Goal: Entertainment & Leisure: Consume media (video, audio)

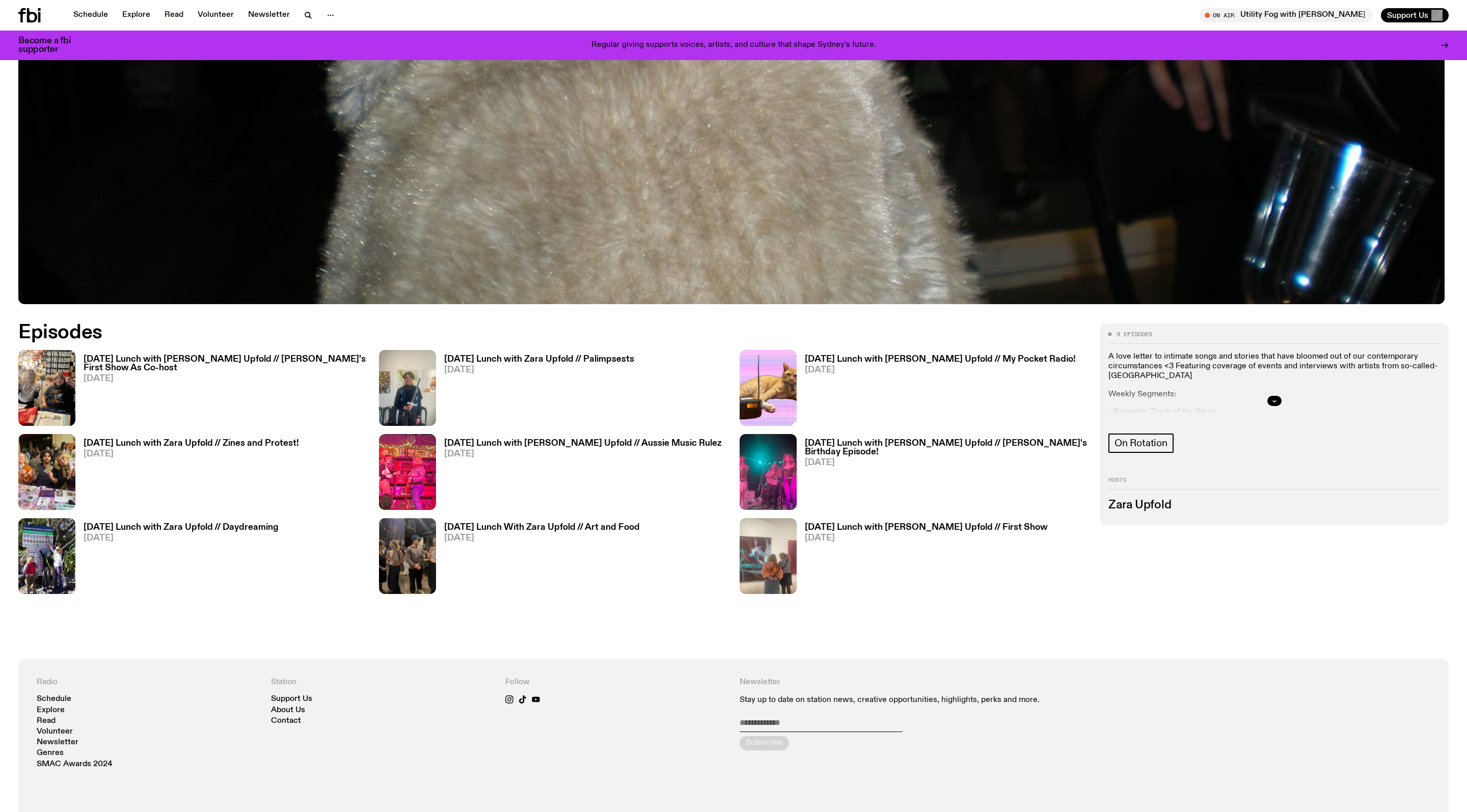
scroll to position [647, 0]
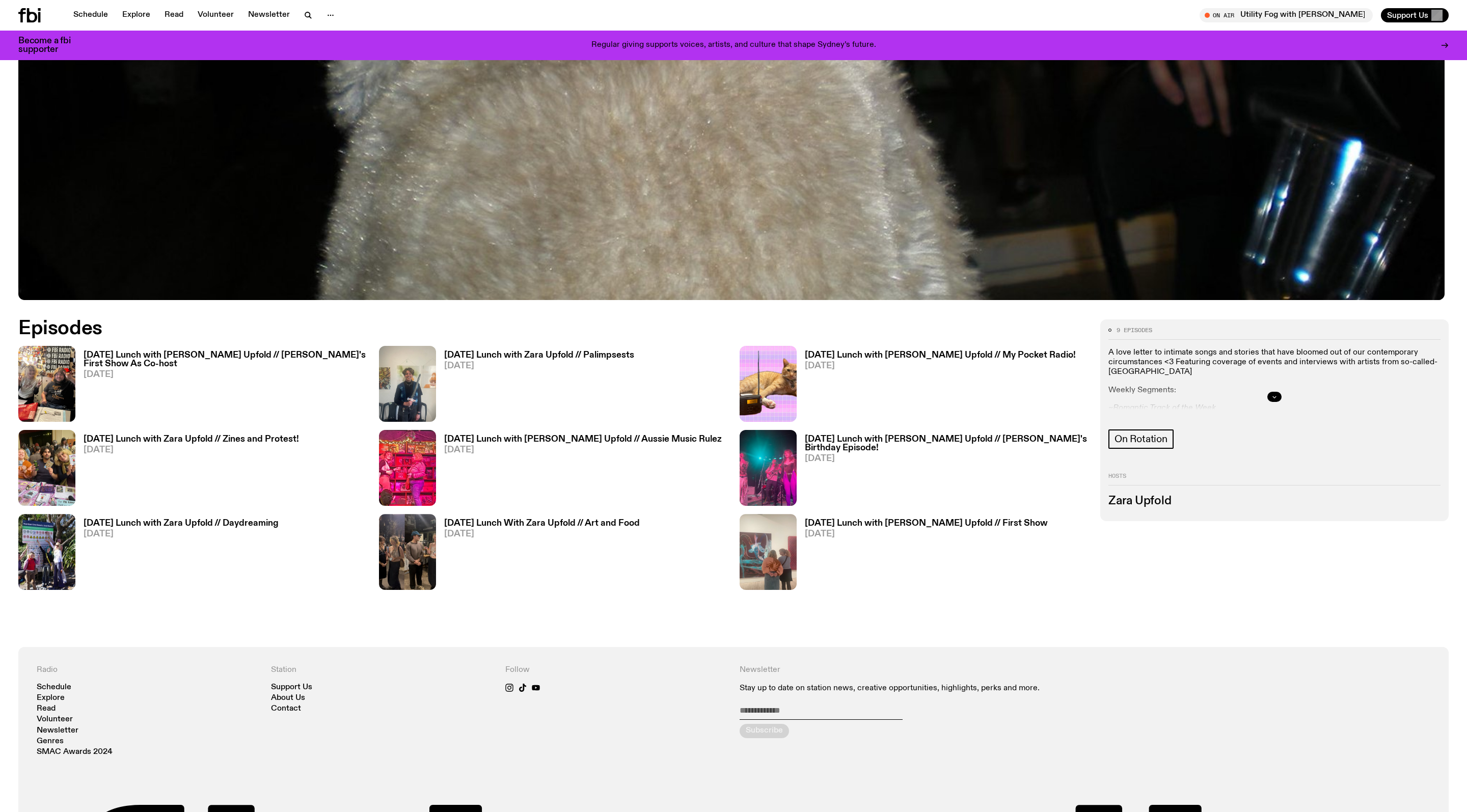
click at [1271, 400] on icon "button" at bounding box center [1274, 397] width 6 height 6
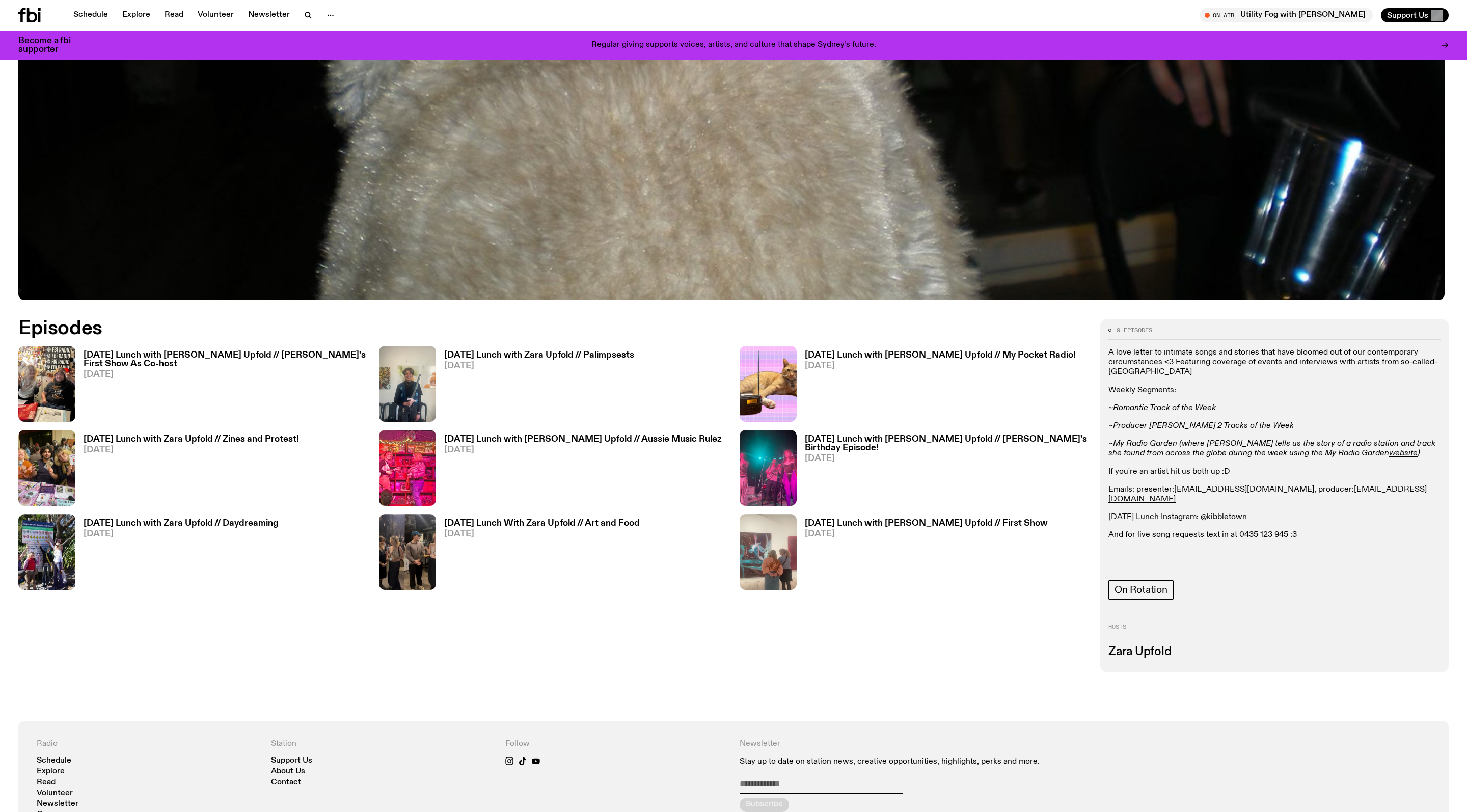
click at [188, 351] on div "[DATE] Lunch with [PERSON_NAME] Upfold // [PERSON_NAME]'s First Show As Co-host…" at bounding box center [221, 384] width 292 height 76
click at [188, 355] on h3 "[DATE] Lunch with [PERSON_NAME] Upfold // [PERSON_NAME]'s First Show As Co-host" at bounding box center [225, 360] width 284 height 17
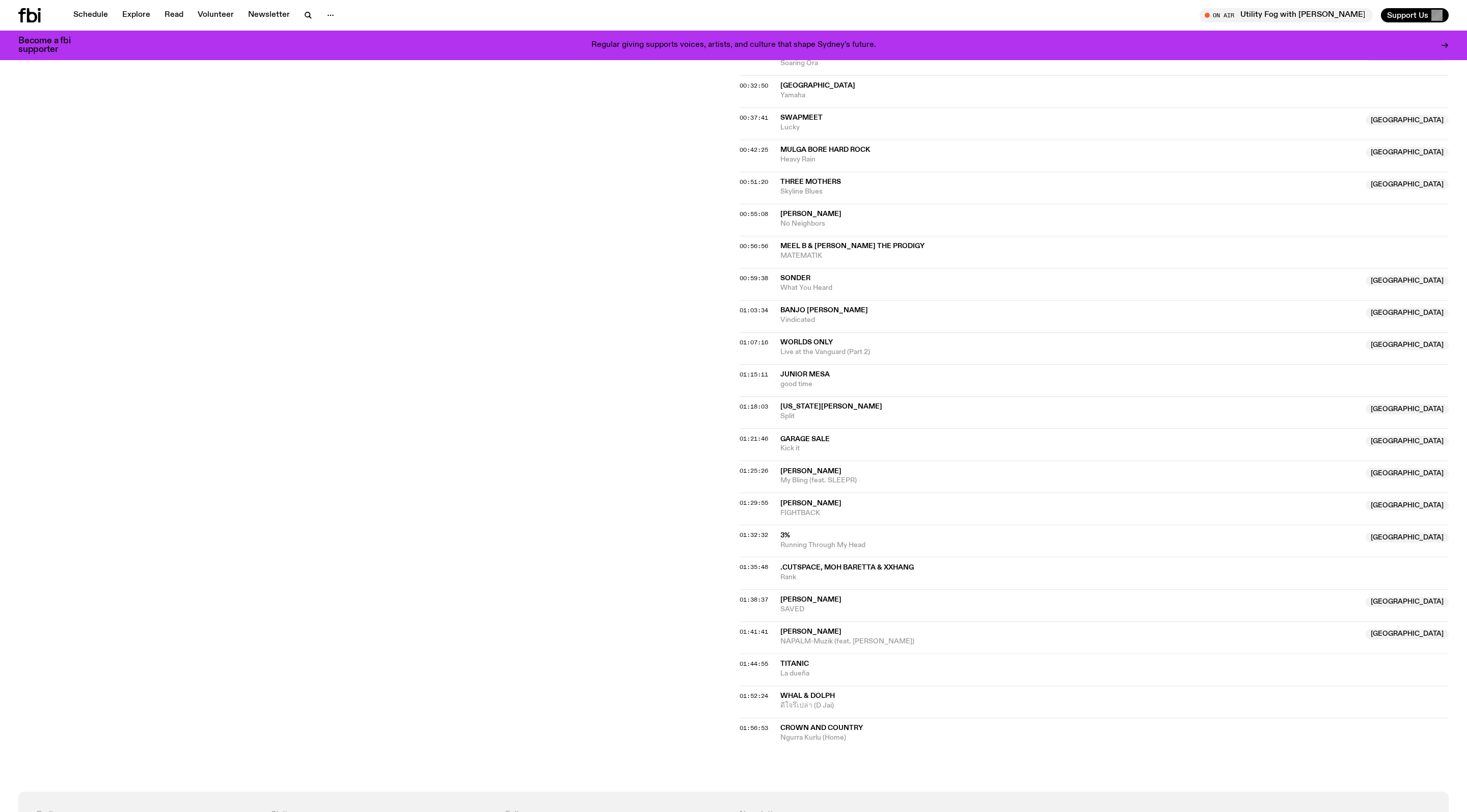
scroll to position [646, 0]
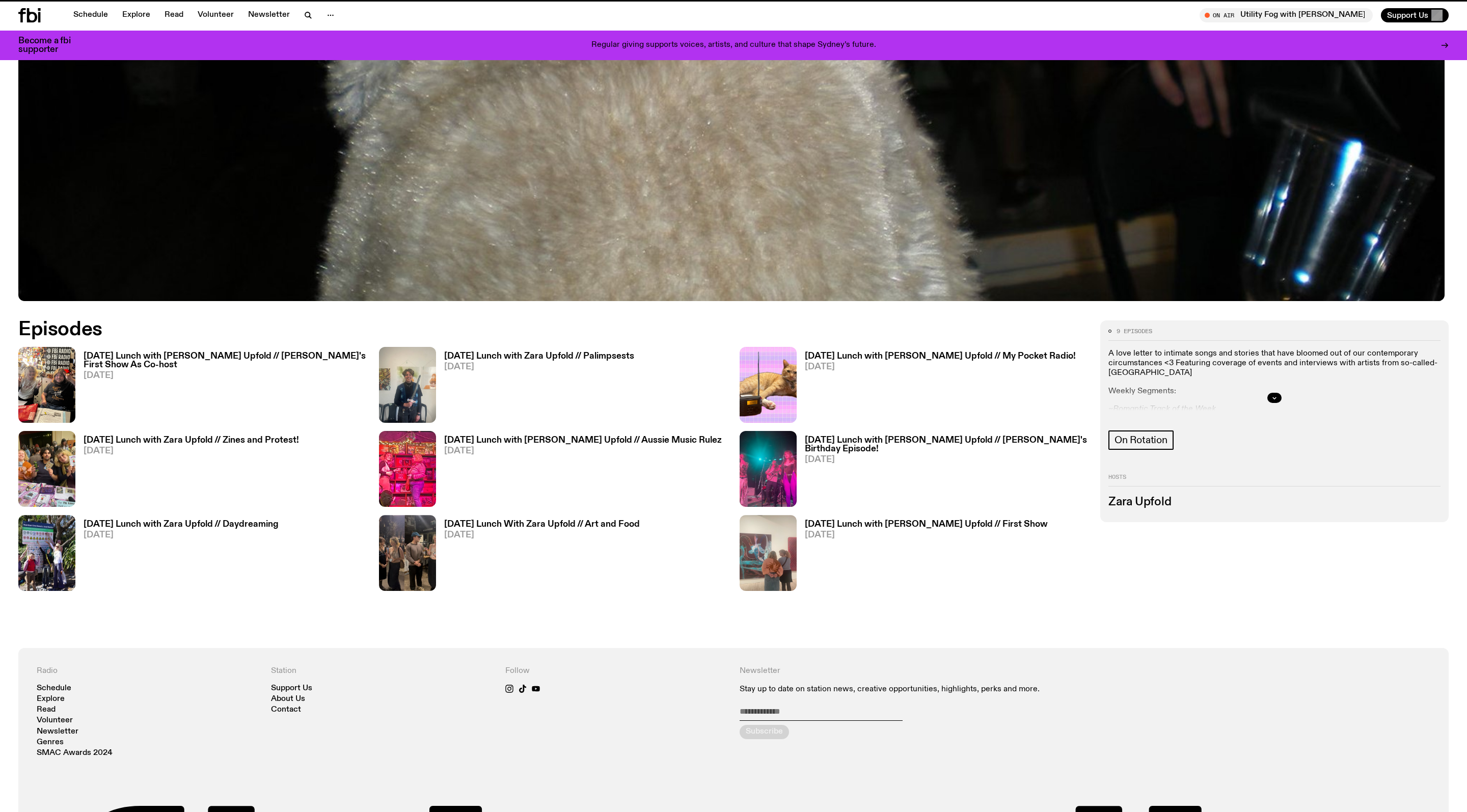
scroll to position [647, 0]
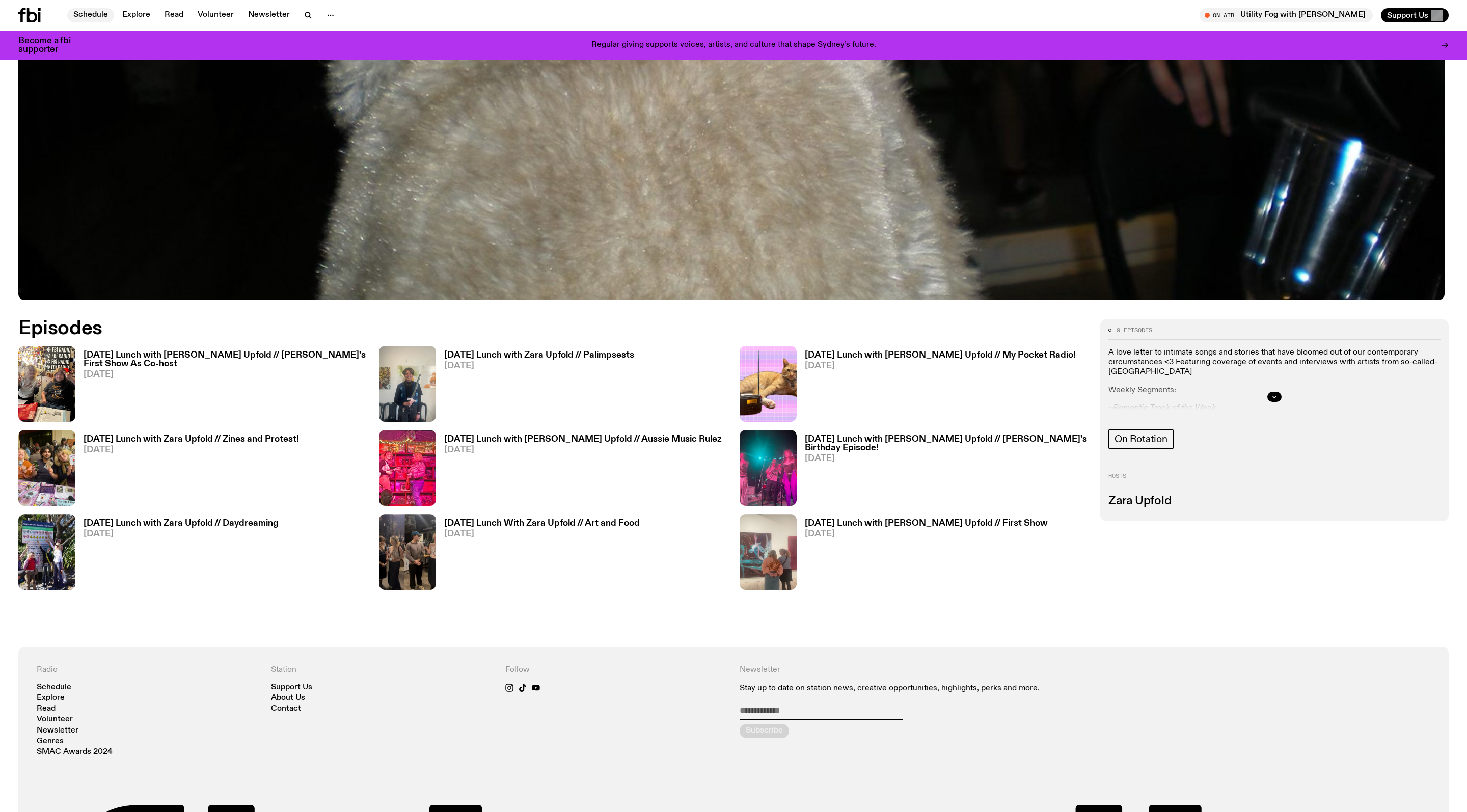
click at [95, 20] on link "Schedule" at bounding box center [90, 15] width 47 height 15
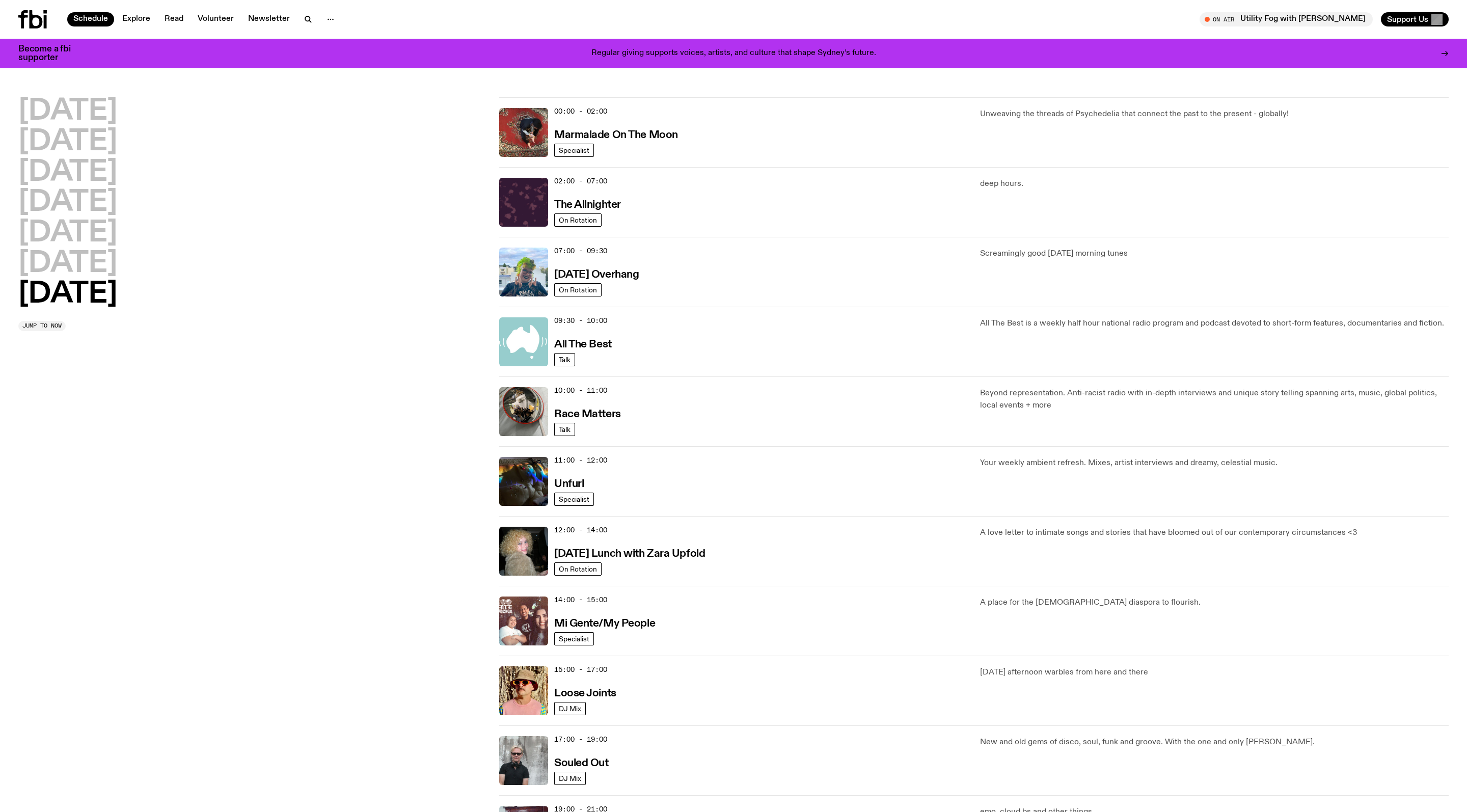
click at [23, 25] on icon at bounding box center [32, 19] width 28 height 18
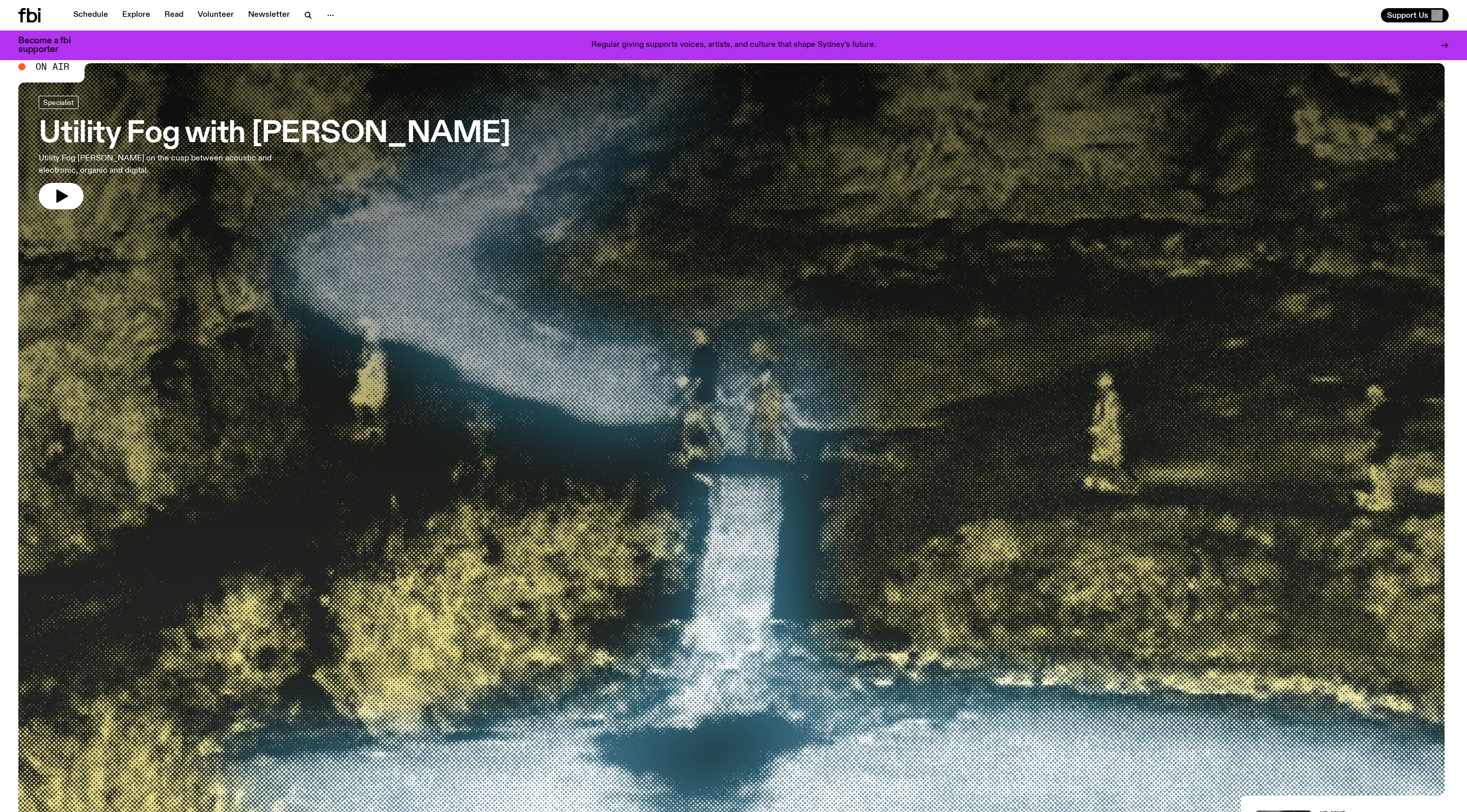
scroll to position [40, 0]
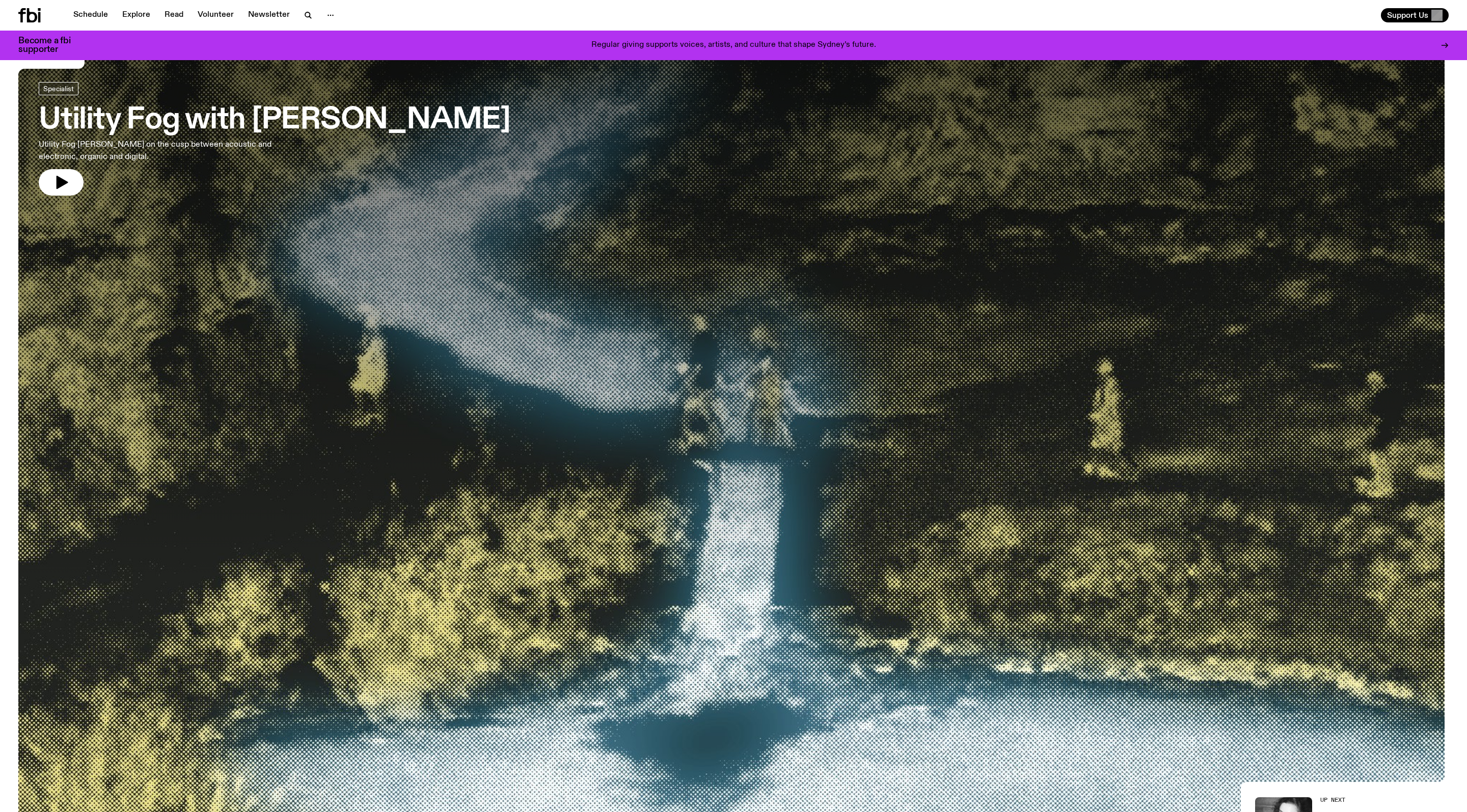
click at [193, 124] on h3 "Utility Fog with [PERSON_NAME]" at bounding box center [274, 120] width 472 height 28
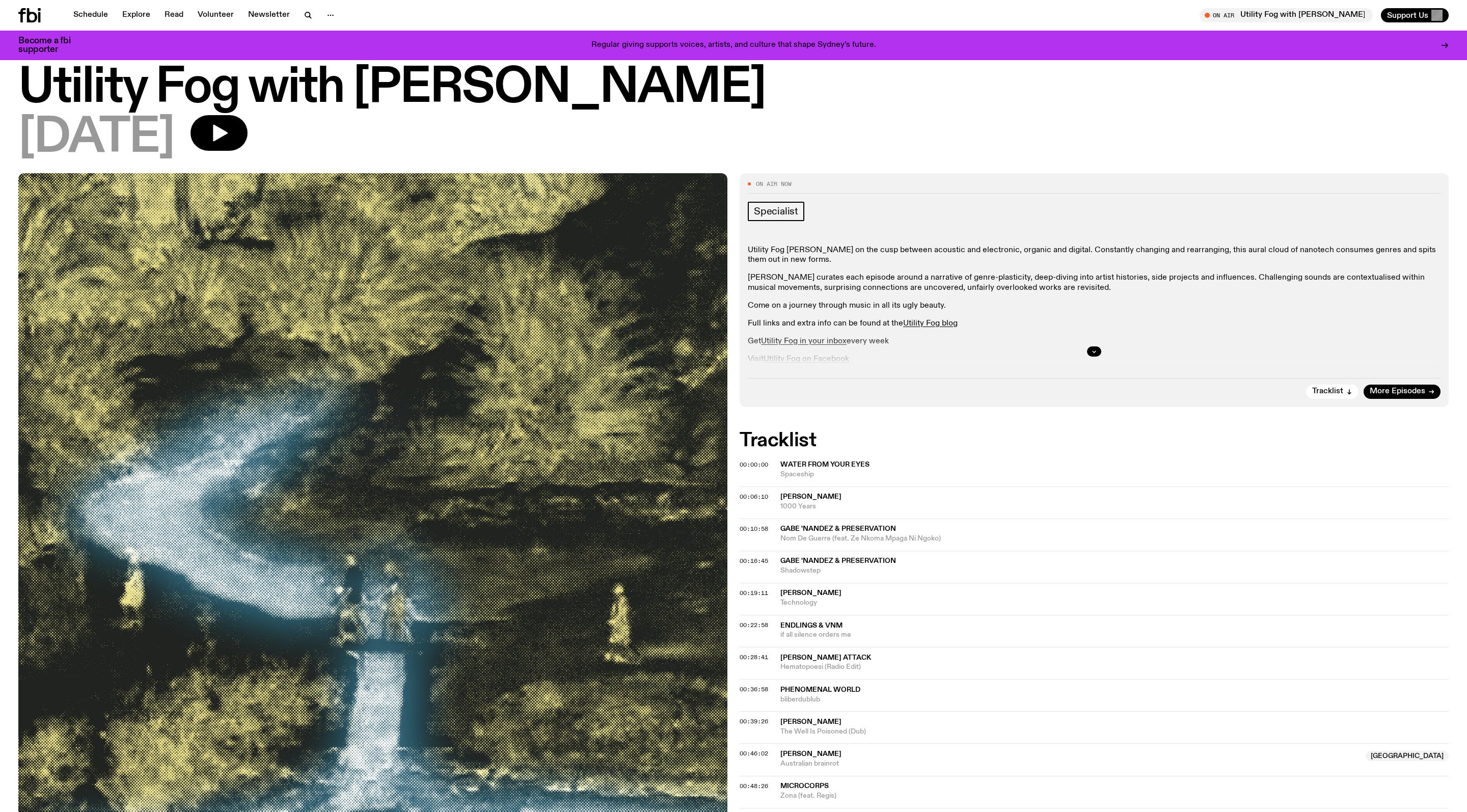
scroll to position [26, 0]
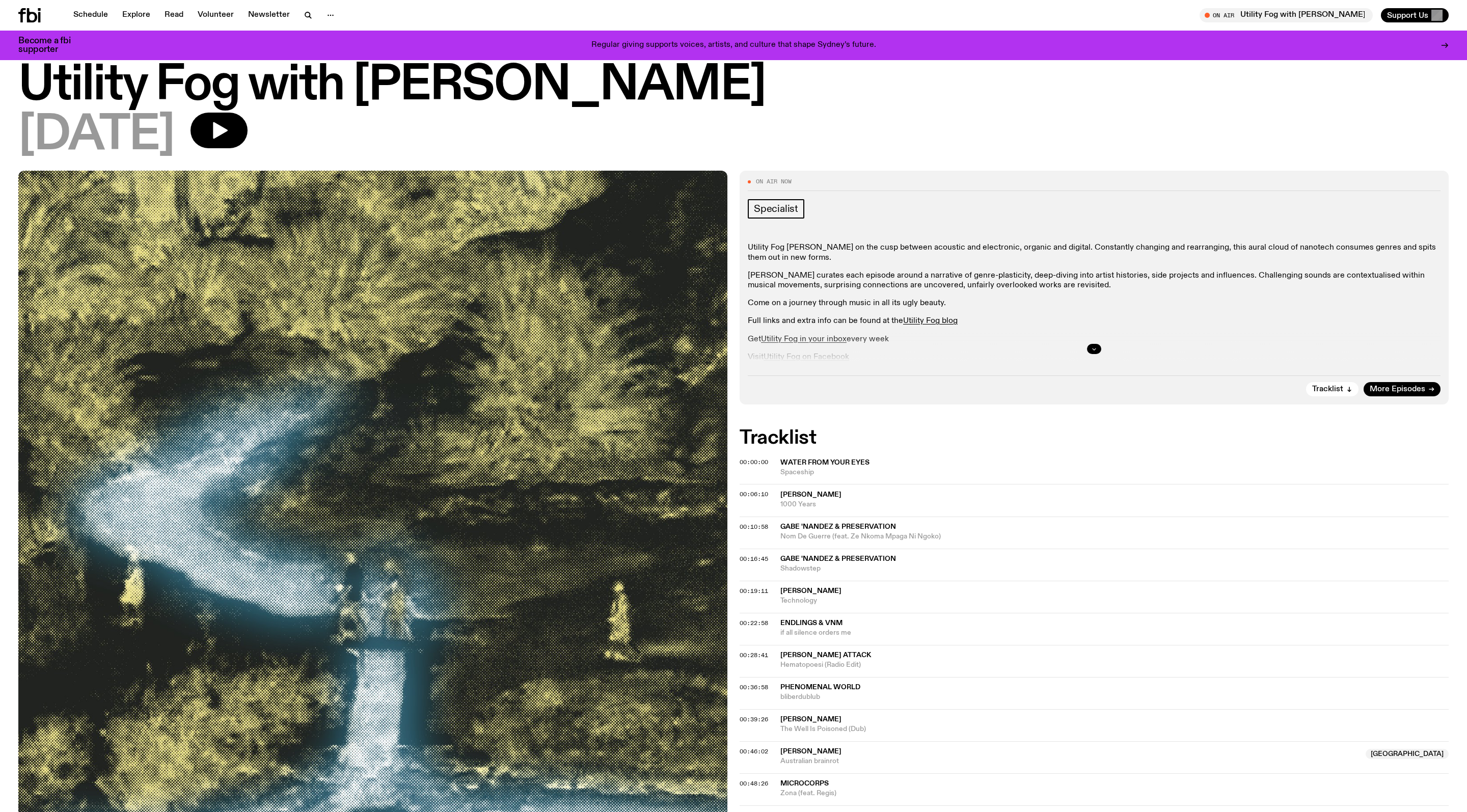
click at [1092, 352] on icon "button" at bounding box center [1094, 349] width 6 height 6
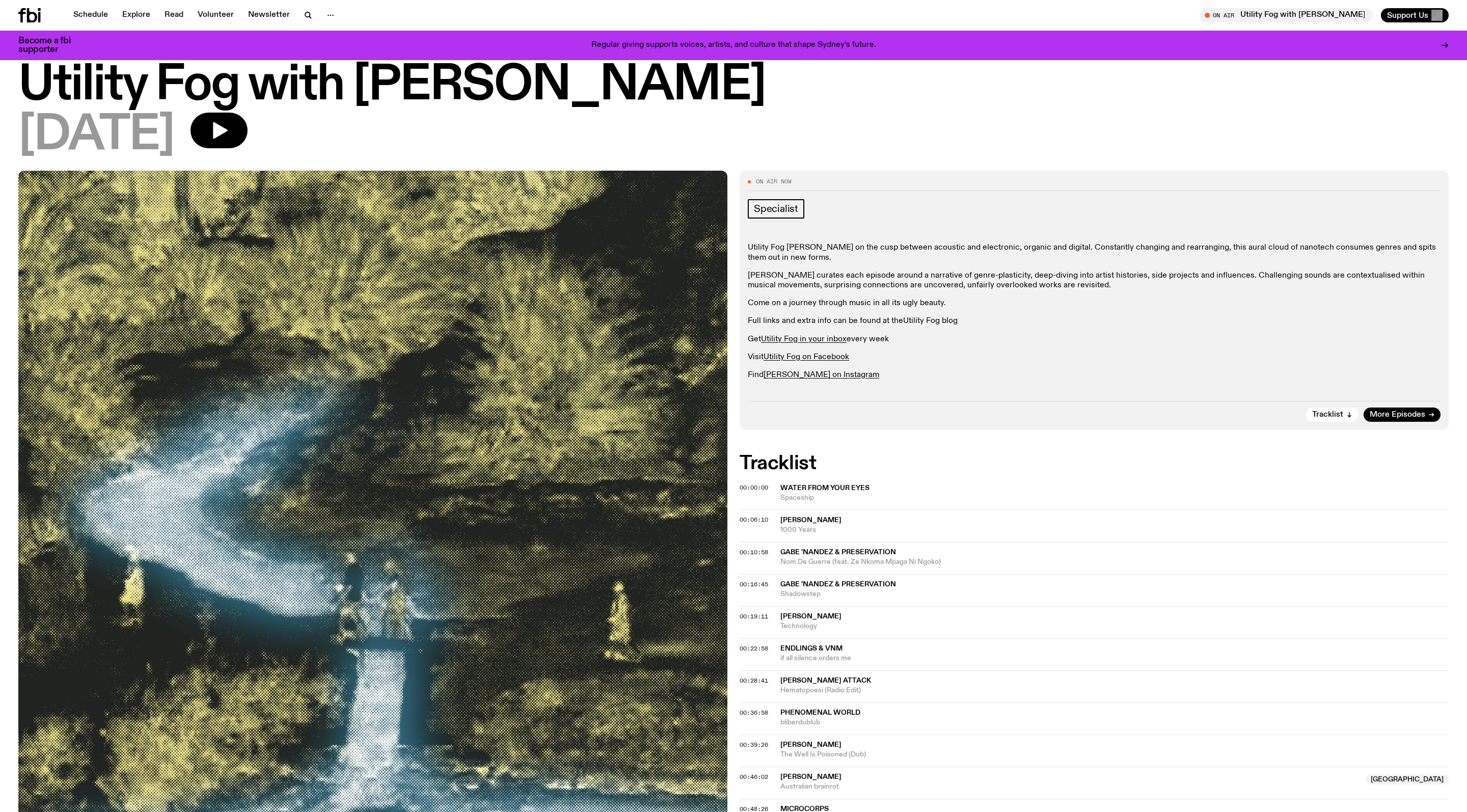
click at [957, 325] on link "Utility Fog blog" at bounding box center [930, 321] width 55 height 8
